Goal: Consume media (video, audio)

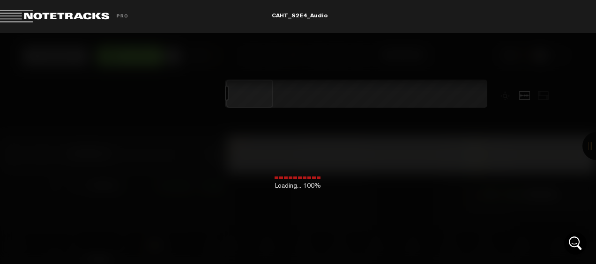
click at [337, 108] on div "Loading... 100%" at bounding box center [298, 165] width 596 height 264
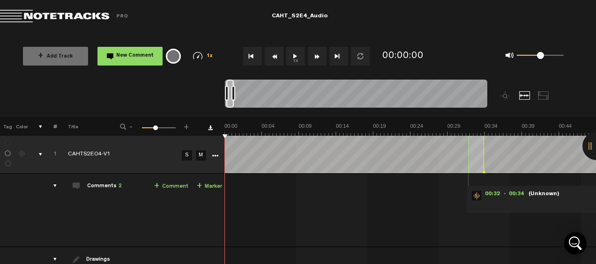
click at [405, 122] on th at bounding box center [411, 126] width 372 height 19
click at [296, 53] on button "1x" at bounding box center [295, 56] width 19 height 19
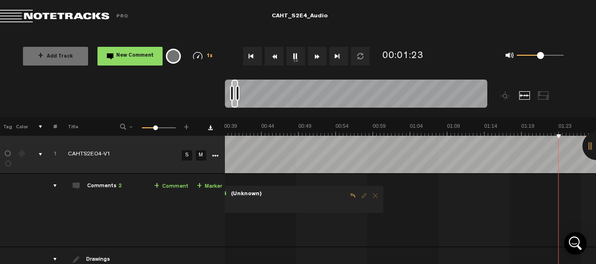
scroll to position [0, 446]
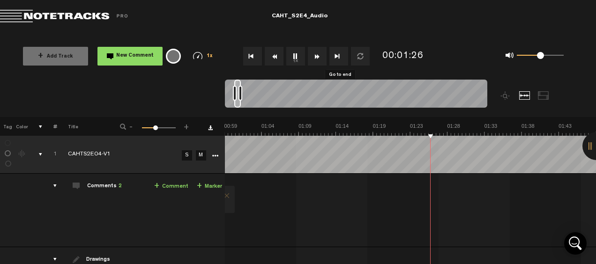
click at [333, 57] on button "Go to end" at bounding box center [339, 56] width 19 height 19
click at [294, 57] on button "1x" at bounding box center [295, 56] width 19 height 19
click at [294, 55] on button "1x" at bounding box center [295, 56] width 19 height 19
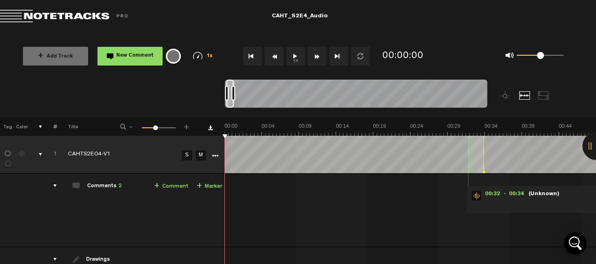
click at [302, 56] on button "1x" at bounding box center [295, 56] width 19 height 19
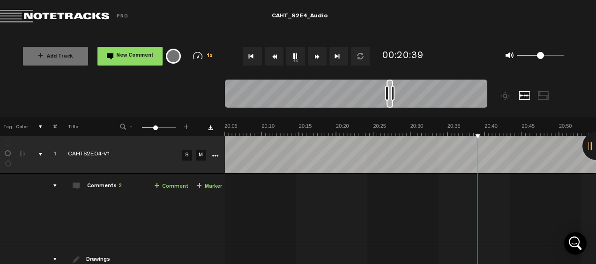
scroll to position [0, 9069]
click at [298, 58] on button "1x" at bounding box center [295, 56] width 19 height 19
click at [292, 56] on button "1x" at bounding box center [295, 56] width 19 height 19
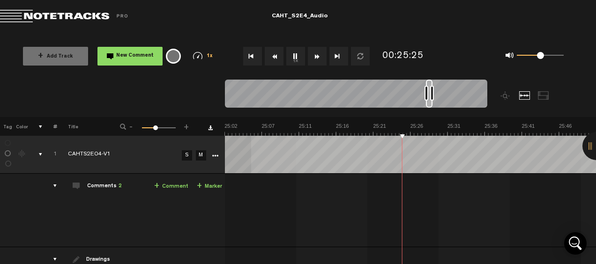
drag, startPoint x: 391, startPoint y: 134, endPoint x: 227, endPoint y: 135, distance: 164.1
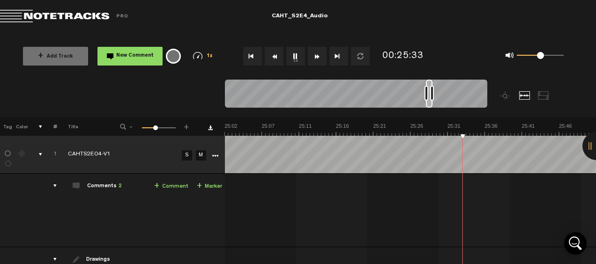
click at [277, 59] on button "Rewind" at bounding box center [274, 56] width 19 height 19
click at [271, 60] on button "Rewind" at bounding box center [274, 56] width 19 height 19
click at [254, 58] on button "Go to beginning" at bounding box center [252, 56] width 19 height 19
click at [298, 55] on button "1x" at bounding box center [295, 56] width 19 height 19
